Goal: Task Accomplishment & Management: Use online tool/utility

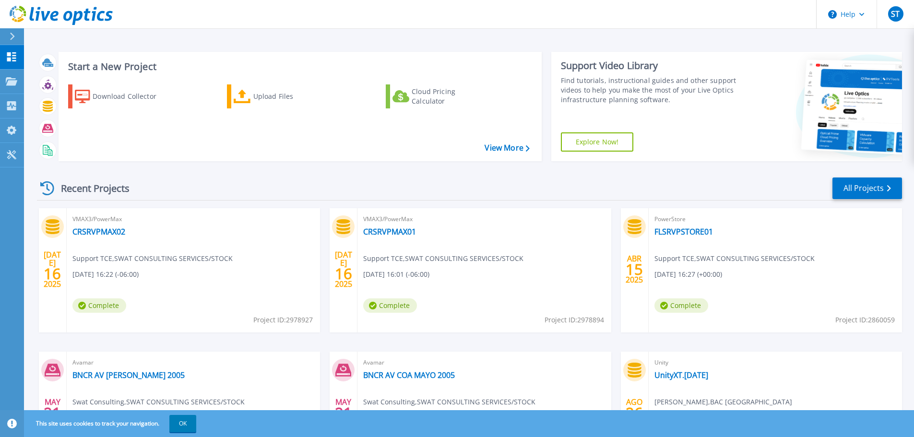
scroll to position [48, 0]
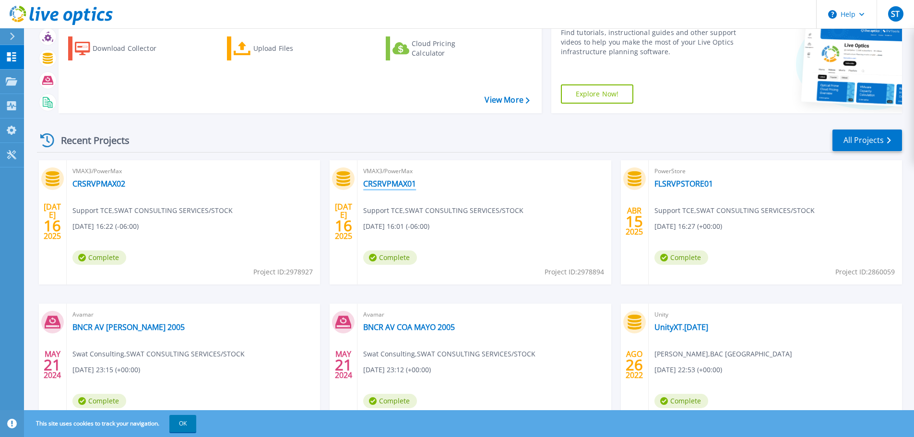
click at [396, 182] on link "CRSRVPMAX01" at bounding box center [389, 184] width 53 height 10
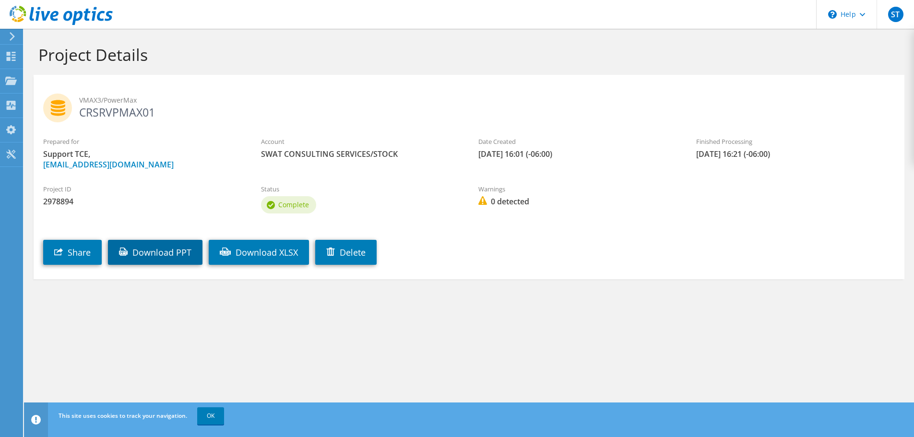
click at [180, 255] on link "Download PPT" at bounding box center [155, 252] width 95 height 25
click at [12, 36] on icon at bounding box center [12, 36] width 7 height 9
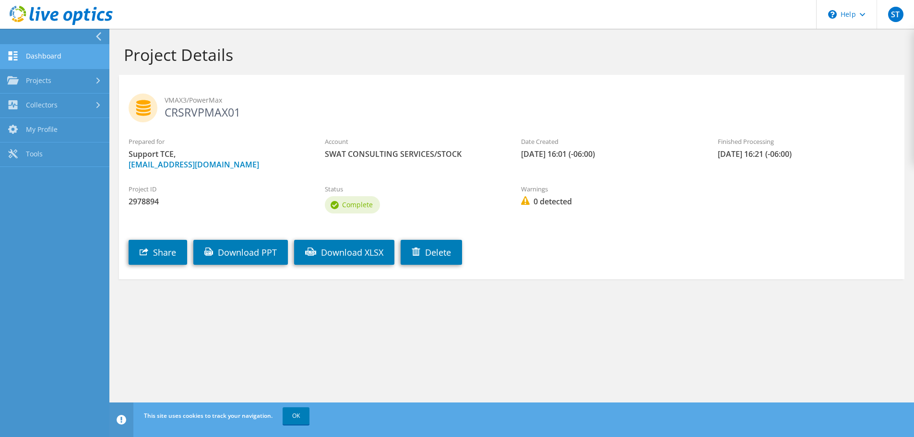
click at [40, 59] on link "Dashboard" at bounding box center [54, 57] width 109 height 24
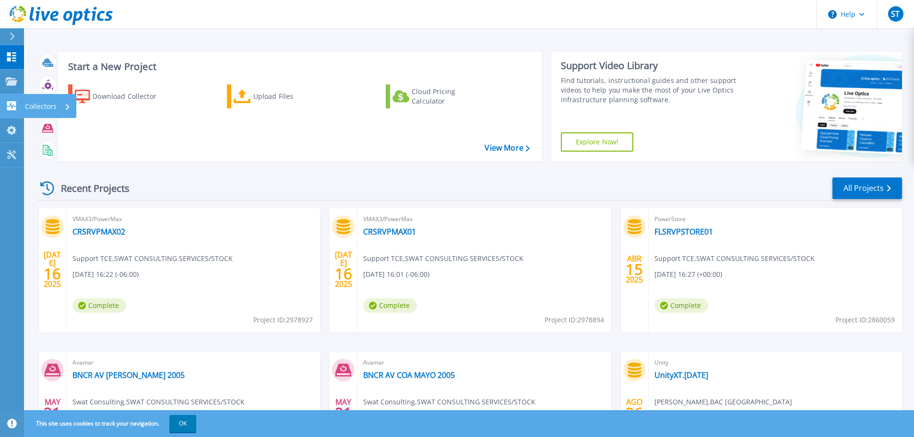
click at [34, 106] on p "Collectors" at bounding box center [41, 106] width 32 height 25
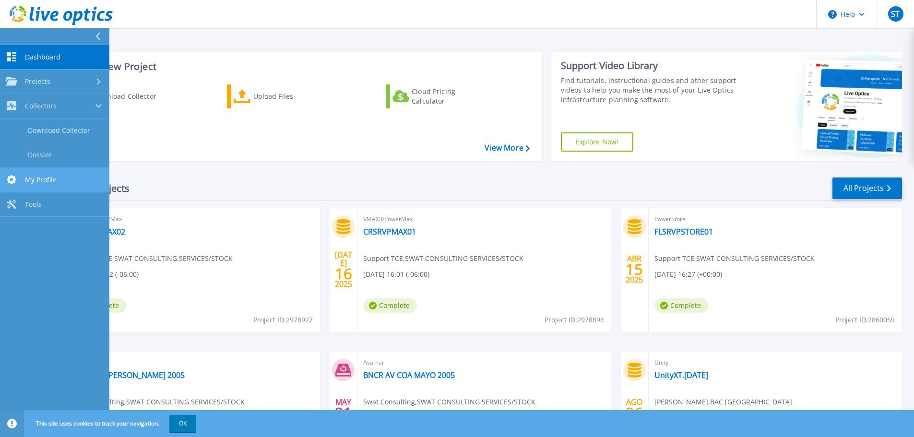
click at [43, 180] on span "My Profile" at bounding box center [41, 180] width 32 height 9
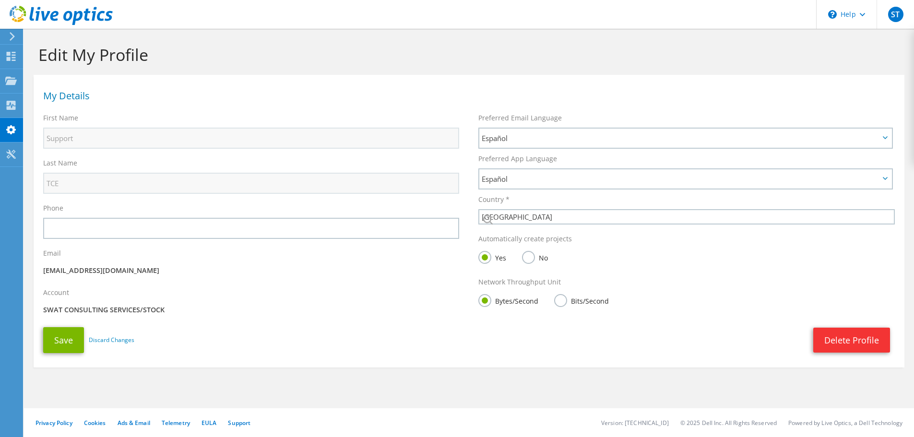
select select "49"
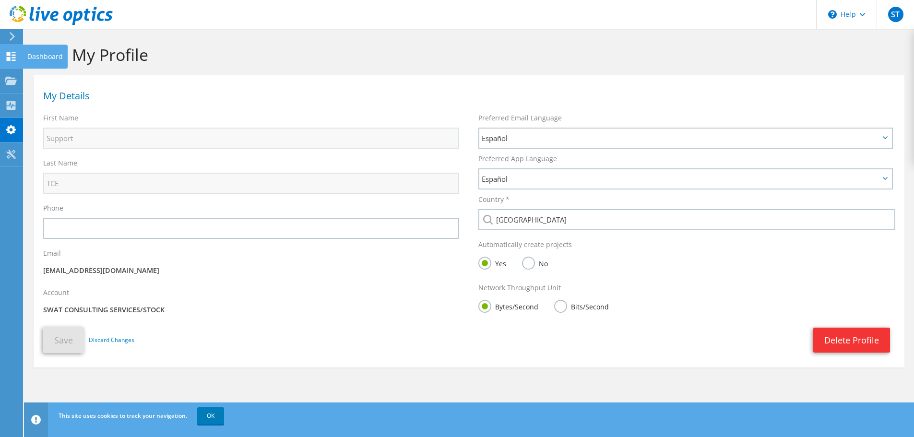
click at [8, 60] on use at bounding box center [11, 56] width 9 height 9
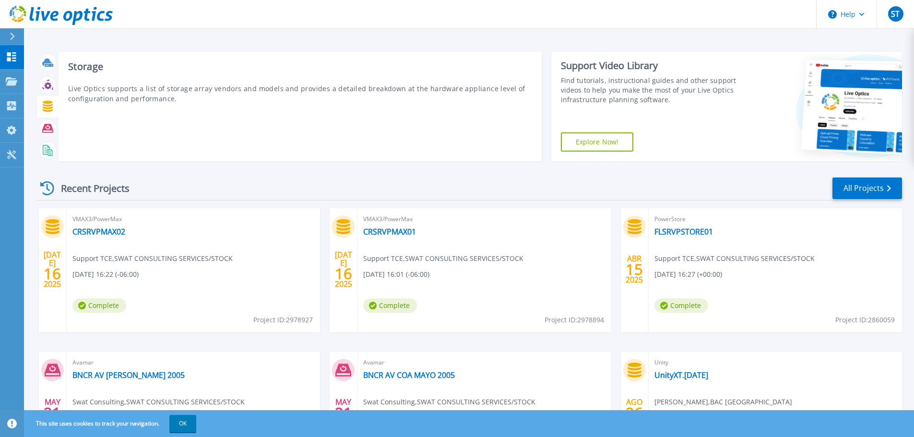
click at [49, 106] on icon at bounding box center [48, 106] width 10 height 11
click at [50, 106] on icon at bounding box center [48, 106] width 10 height 11
click at [50, 105] on icon at bounding box center [48, 106] width 10 height 11
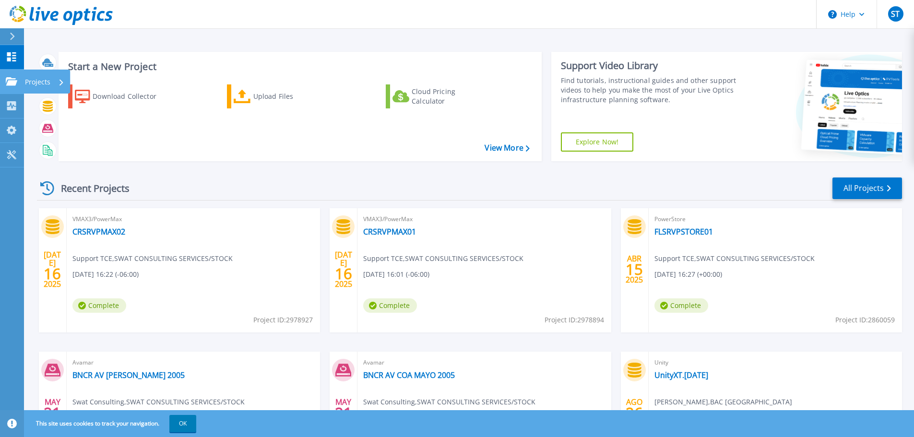
click at [10, 79] on icon at bounding box center [12, 81] width 12 height 8
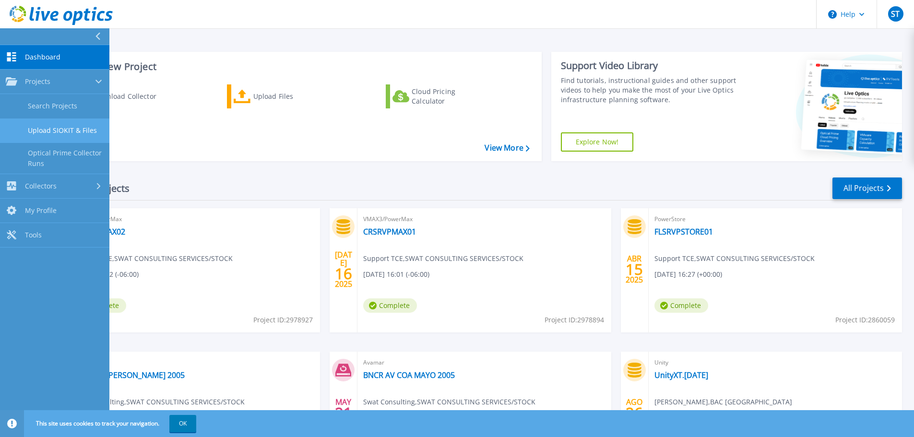
click at [59, 129] on link "Upload SIOKIT & Files" at bounding box center [54, 131] width 109 height 24
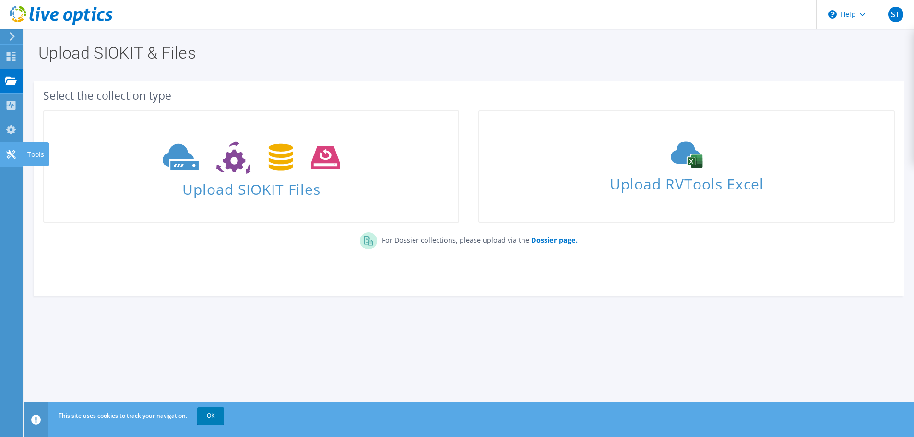
click at [35, 157] on div "Tools" at bounding box center [36, 155] width 26 height 24
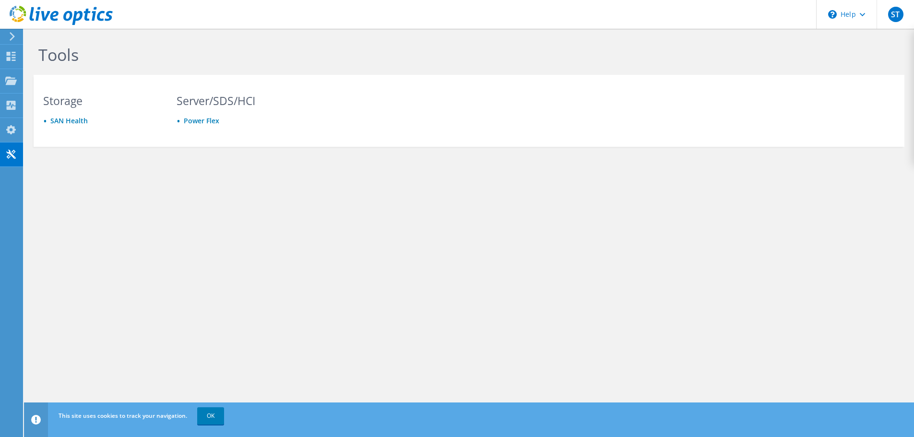
click at [14, 34] on icon at bounding box center [12, 36] width 7 height 9
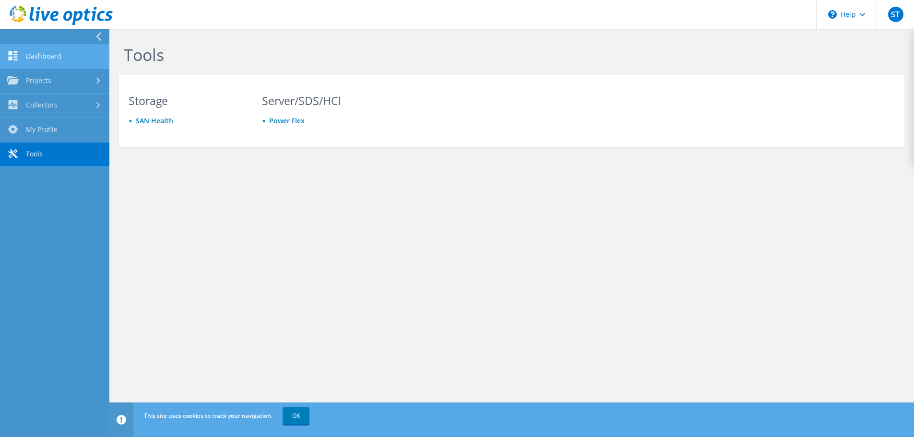
click at [32, 53] on link "Dashboard" at bounding box center [54, 57] width 109 height 24
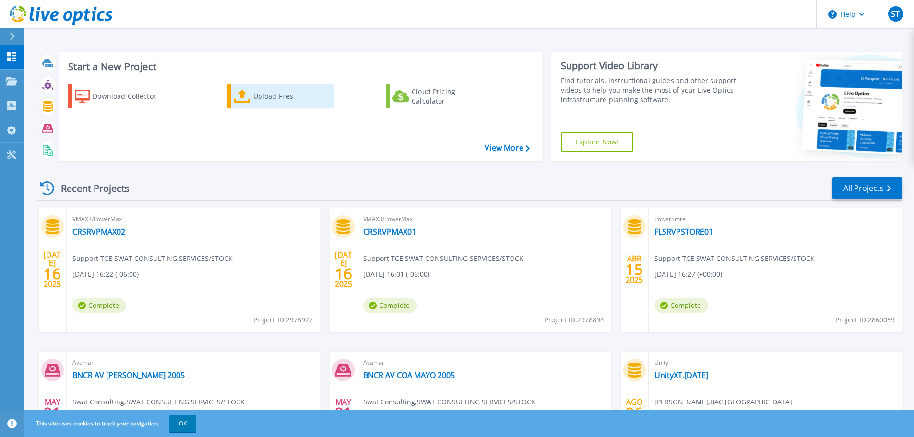
click at [266, 96] on div "Upload Files" at bounding box center [291, 96] width 77 height 19
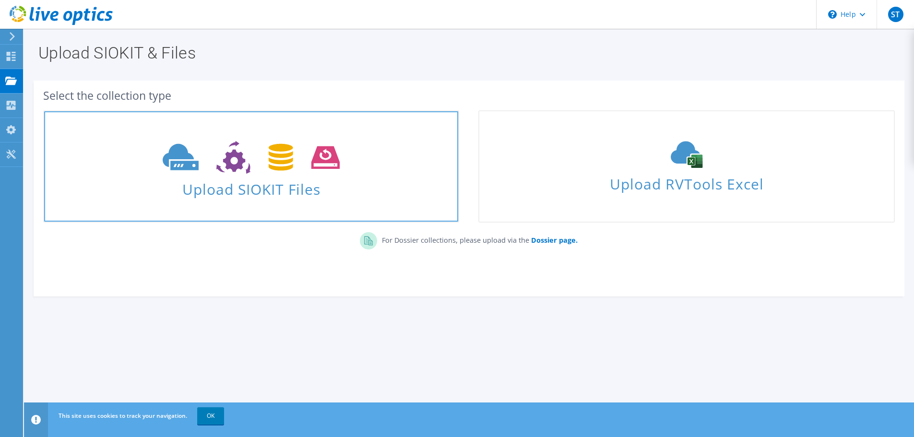
click at [252, 166] on icon at bounding box center [251, 157] width 177 height 33
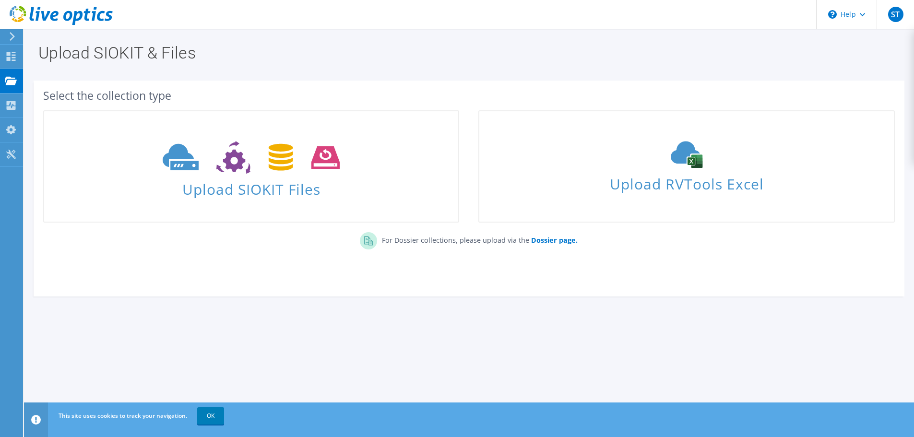
click at [473, 354] on section "Upload SIOKIT & Files Select the collection type Upload SIOKIT Files" at bounding box center [469, 191] width 890 height 325
